Goal: Check status: Check status

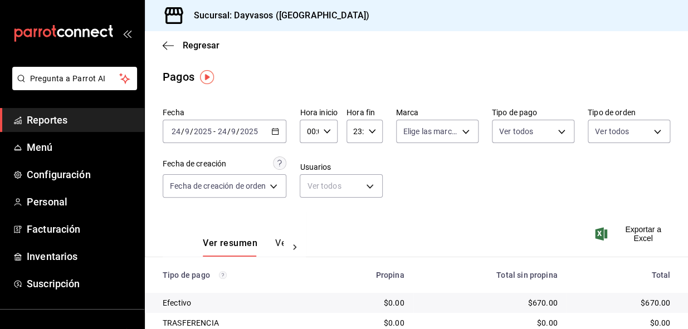
click at [64, 118] on span "Reportes" at bounding box center [81, 120] width 109 height 15
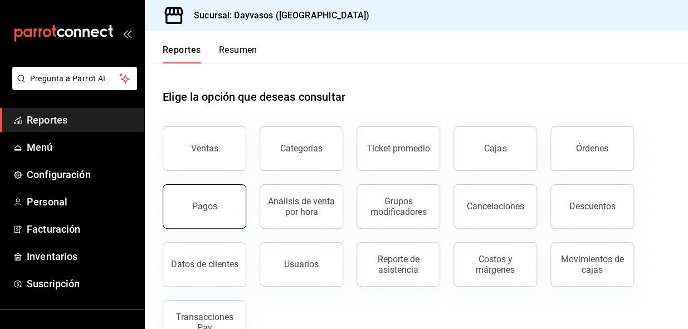
click at [205, 206] on div "Pagos" at bounding box center [204, 206] width 25 height 11
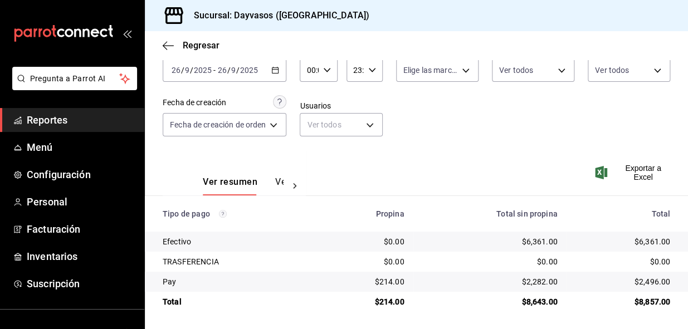
scroll to position [62, 0]
click at [278, 67] on icon "button" at bounding box center [275, 70] width 8 height 8
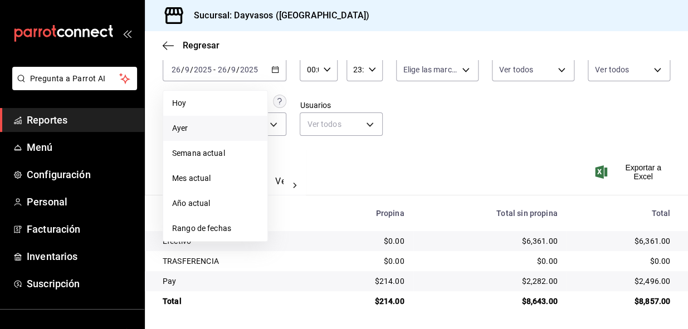
click at [196, 122] on li "Ayer" at bounding box center [215, 128] width 104 height 25
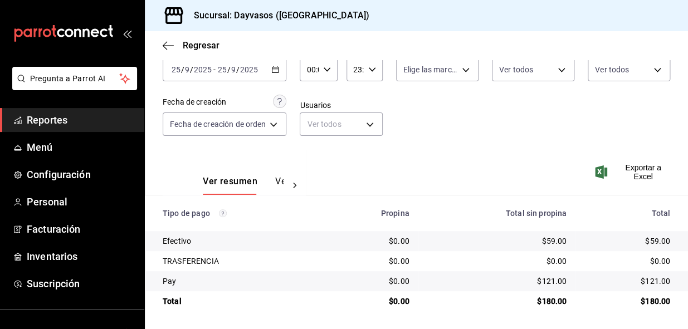
click at [278, 69] on icon "button" at bounding box center [275, 70] width 8 height 8
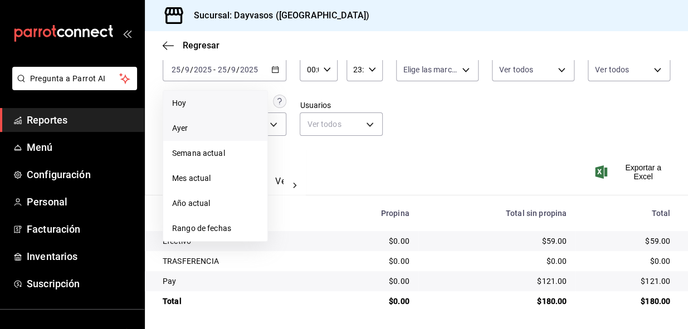
click at [215, 98] on span "Hoy" at bounding box center [215, 104] width 86 height 12
